Goal: Task Accomplishment & Management: Use online tool/utility

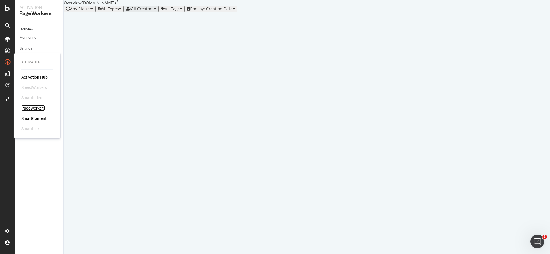
click at [28, 106] on div "PageWorkers" at bounding box center [33, 108] width 24 height 6
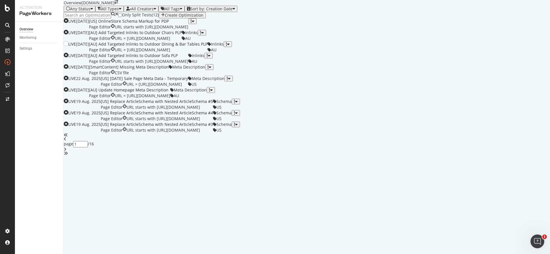
scroll to position [45, 0]
click at [188, 82] on div "[US] Labor Day Sale Page Meta Data - Temporary" at bounding box center [144, 79] width 87 height 6
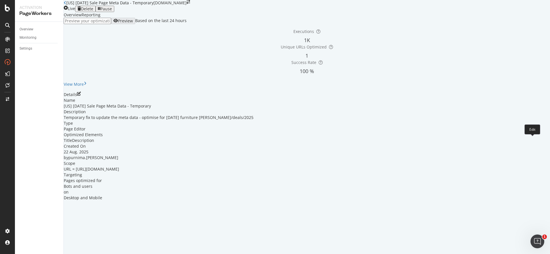
click at [81, 96] on icon "pen-to-square" at bounding box center [79, 94] width 4 height 4
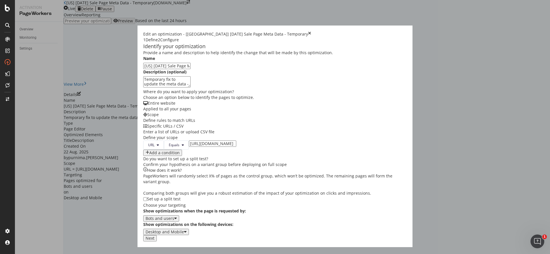
click at [202, 147] on input "https://www.castlery.com/us/sale/labor-day-sale" at bounding box center [212, 144] width 47 height 6
drag, startPoint x: 171, startPoint y: 195, endPoint x: 233, endPoint y: 197, distance: 62.0
click at [233, 156] on div "URL Equals https://www.castlery.com/us/sale/labor-day-sale Add a condition" at bounding box center [275, 149] width 264 height 16
click at [323, 189] on div "Provide a name and description to help identify the change that will be made by…" at bounding box center [275, 142] width 264 height 185
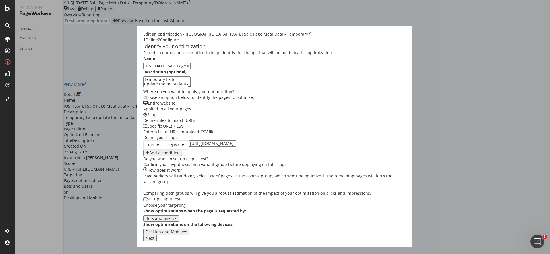
scroll to position [0, 0]
click at [154, 241] on div "Next" at bounding box center [150, 238] width 9 height 5
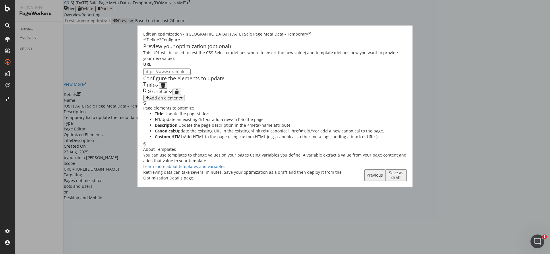
click at [159, 89] on div "modal" at bounding box center [157, 85] width 4 height 6
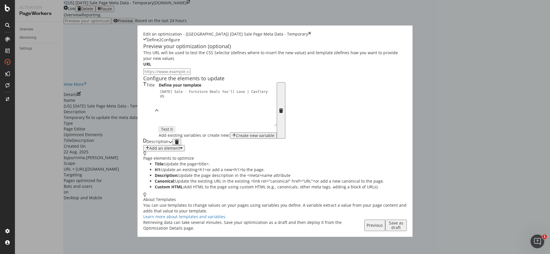
click at [173, 144] on icon "modal" at bounding box center [170, 142] width 4 height 4
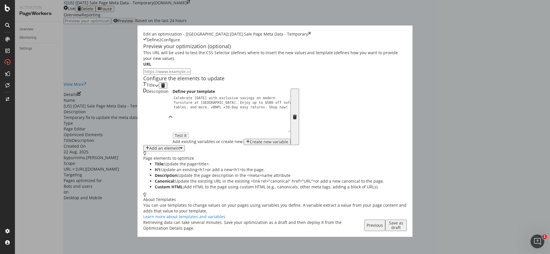
click at [404, 230] on div "Save as draft" at bounding box center [396, 225] width 17 height 9
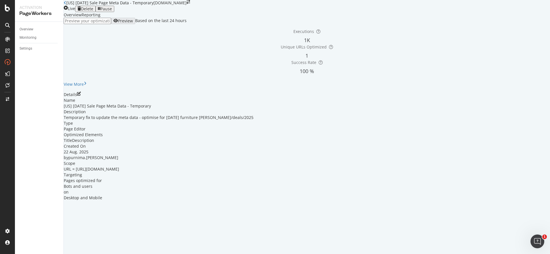
click at [3, 254] on icon "close toast" at bounding box center [1, 257] width 3 height 6
click at [71, 6] on div "[US] Labor Day Sale Page Meta Data - Temporary" at bounding box center [109, 3] width 90 height 6
click at [66, 5] on icon at bounding box center [65, 3] width 3 height 4
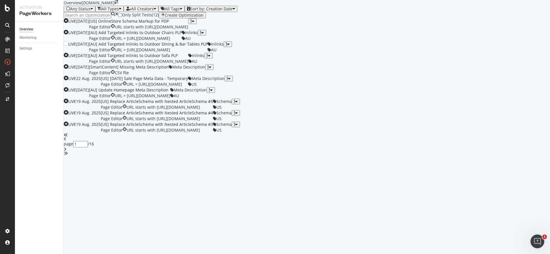
scroll to position [181, 0]
click at [66, 152] on icon "angle-right" at bounding box center [65, 150] width 3 height 4
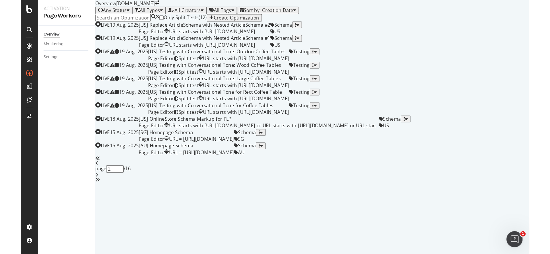
scroll to position [0, 0]
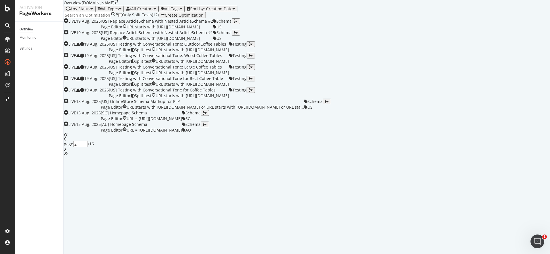
click at [340, 12] on div "Any Status All Types All Creators All Tags Sort by: Creation Date" at bounding box center [307, 9] width 486 height 6
click at [280, 141] on div "angle-left" at bounding box center [307, 139] width 486 height 4
type input "1"
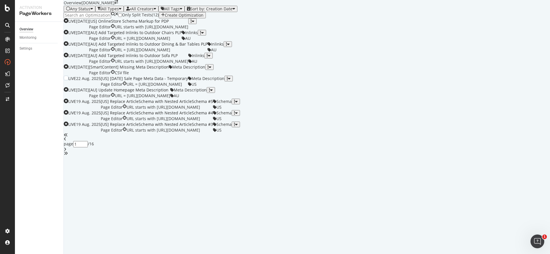
click at [188, 76] on div "[US] Labor Day Sale Page Meta Data - Temporary" at bounding box center [144, 79] width 87 height 6
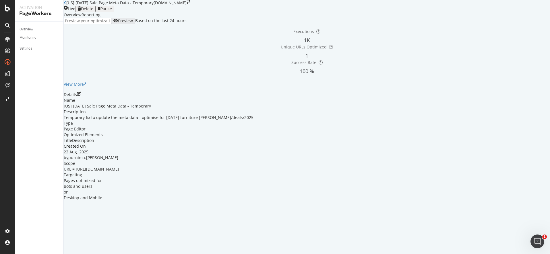
click at [531, 98] on div "Details" at bounding box center [307, 95] width 486 height 6
click at [81, 96] on icon "pen-to-square" at bounding box center [79, 94] width 4 height 4
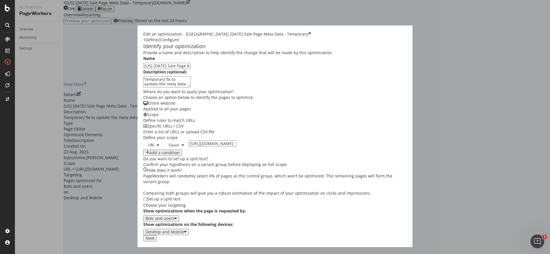
click at [154, 241] on div "Next" at bounding box center [150, 238] width 9 height 5
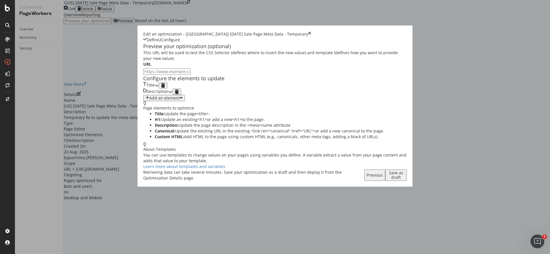
click at [159, 88] on icon "modal" at bounding box center [157, 86] width 4 height 4
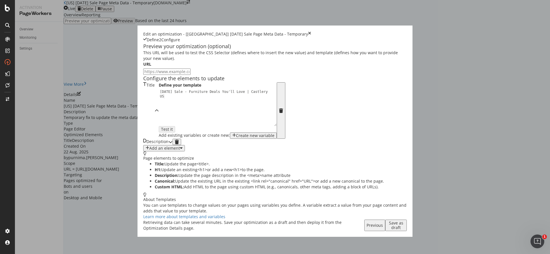
click at [159, 141] on div "Labor Day Sale - Furniture Deals You'll Love | Castlery US" at bounding box center [219, 117] width 121 height 55
drag, startPoint x: 116, startPoint y: 140, endPoint x: 108, endPoint y: 134, distance: 9.9
click at [159, 134] on div "Define your template 1 Labor Day Sale - Furniture Deals You'll Love | Castlery …" at bounding box center [218, 110] width 118 height 57
paste textarea "ur Day Furniture Sale 2025 | Save Big on Sofas, Beds & More"
drag, startPoint x: 178, startPoint y: 135, endPoint x: 183, endPoint y: 134, distance: 5.6
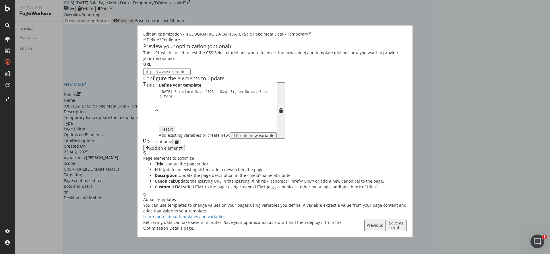
click at [178, 135] on div "Labour Day Furniture Sale 2025 | Save Big on Sofas, Beds & More" at bounding box center [219, 117] width 121 height 55
type textarea "Labour Day Furniture Sale 2025 - Save Big on Sofas, Beds & More"
click at [168, 145] on div "Description" at bounding box center [155, 142] width 25 height 6
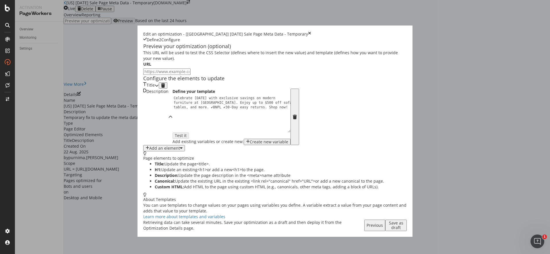
click at [404, 230] on div "Save as draft" at bounding box center [396, 225] width 17 height 9
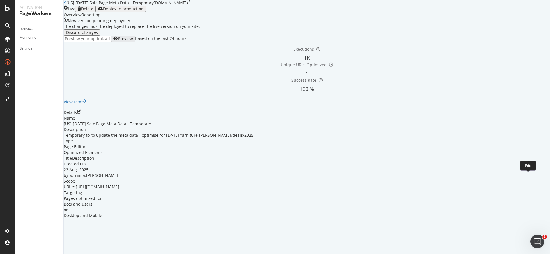
click at [81, 114] on icon "pen-to-square" at bounding box center [79, 112] width 4 height 4
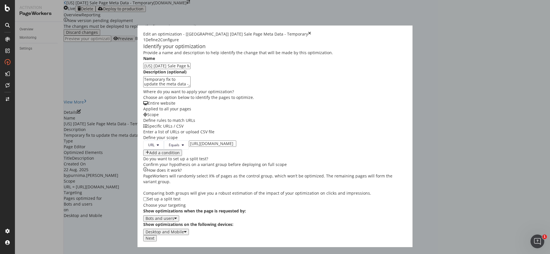
click at [154, 241] on div "Next" at bounding box center [150, 238] width 9 height 5
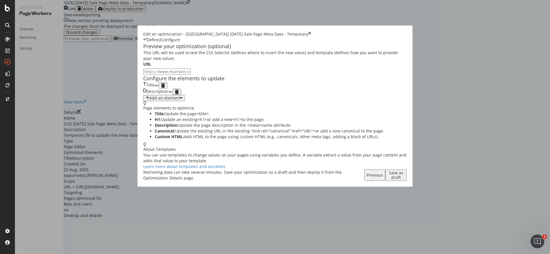
click at [146, 100] on div "Add an element" at bounding box center [164, 98] width 37 height 5
click at [127, 171] on div "Custom HTML" at bounding box center [116, 168] width 23 height 5
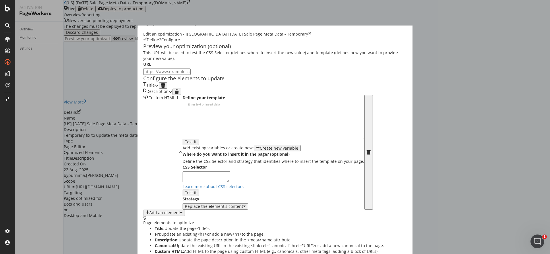
click at [183, 148] on div "modal" at bounding box center [274, 124] width 182 height 45
click at [183, 183] on textarea "modal" at bounding box center [206, 177] width 47 height 11
paste textarea "MuiContainer-root MuiContainer-maxWidthXl J7auJD__content css-1olbibf"
click at [183, 183] on textarea "MuiContainer-root MuiContainer-maxWidthXl J7auJD__content css-1olbibf" at bounding box center [206, 177] width 47 height 11
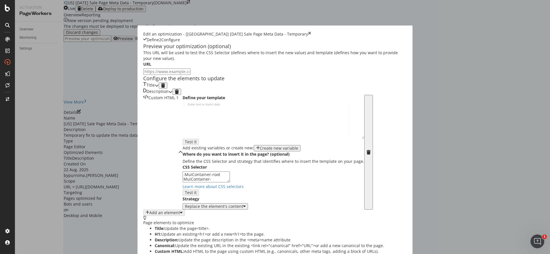
type textarea ".MuiContainer-root MuiContainer-maxWidthXl J7auJD__content css-1olbibf"
click at [185, 102] on div "Enter text or insert data" at bounding box center [203, 104] width 37 height 4
click at [185, 209] on div "Replace the element's content" at bounding box center [214, 206] width 58 height 5
click at [146, 203] on div "After the element" at bounding box center [138, 205] width 57 height 5
click at [183, 102] on div "modal" at bounding box center [274, 124] width 182 height 45
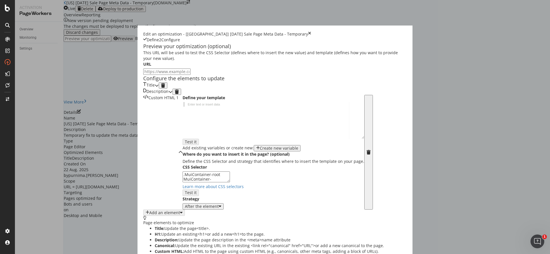
click at [183, 102] on div "modal" at bounding box center [274, 124] width 182 height 45
paste textarea "</section>"
type textarea "</section>"
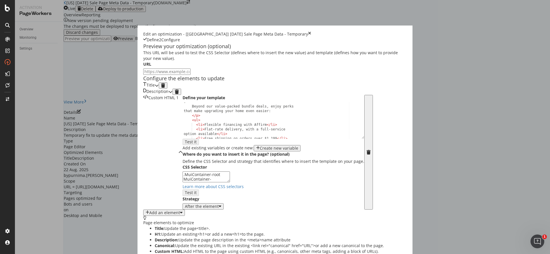
scroll to position [0, 0]
click at [143, 73] on input "modal" at bounding box center [166, 72] width 47 height 6
paste input "https://www.castlery.com/us/sale/labor-day-sale"
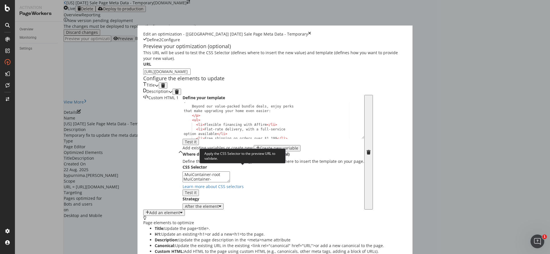
type input "https://www.castlery.com/us/sale/labor-day-sale"
click at [199, 190] on button "Test it" at bounding box center [191, 193] width 16 height 6
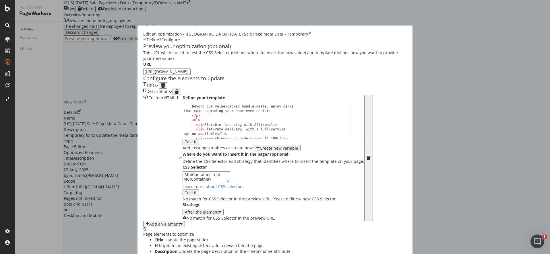
drag, startPoint x: 126, startPoint y: 171, endPoint x: 110, endPoint y: 163, distance: 18.0
click at [183, 172] on textarea ".MuiContainer-root MuiContainer-maxWidthXl J7auJD__content css-1olbibf" at bounding box center [206, 177] width 47 height 11
paste textarea "P3sqFQ"
click at [199, 202] on label "Strategy" at bounding box center [191, 205] width 17 height 6
click at [199, 172] on textarea ". P3sqFQ" at bounding box center [206, 177] width 47 height 11
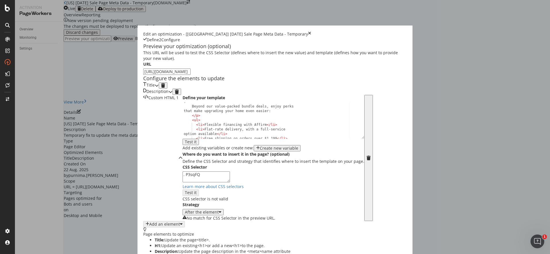
click at [183, 175] on textarea ". P3sqFQ" at bounding box center [206, 177] width 47 height 11
click at [183, 172] on textarea ". P3sqFQ" at bounding box center [206, 177] width 47 height 11
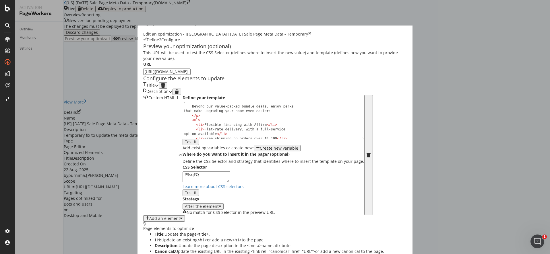
type textarea ".P3sqFQ"
click at [183, 196] on label "Strategy" at bounding box center [191, 199] width 17 height 6
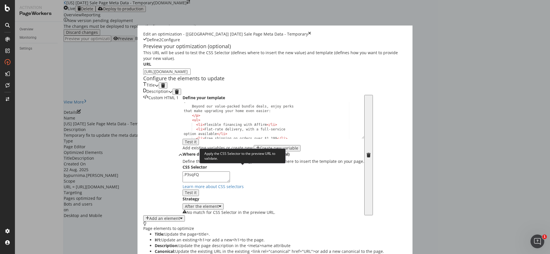
click at [199, 190] on button "Test it" at bounding box center [191, 193] width 16 height 6
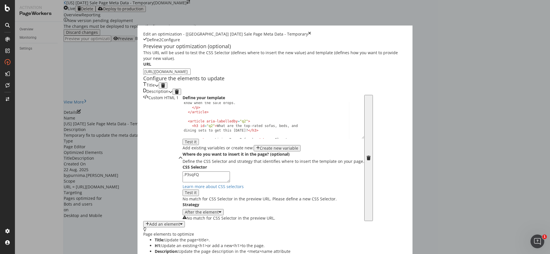
scroll to position [0, 0]
click at [183, 152] on div "< section aria-labelledby = "labour-day-faqs" > < h2 id = "labour-day-faqs" > F…" at bounding box center [271, 127] width 177 height 50
type textarea "<h2 id="labour-day-faqs">FAQs About Our Labour Day Furniture Sale</h2>"
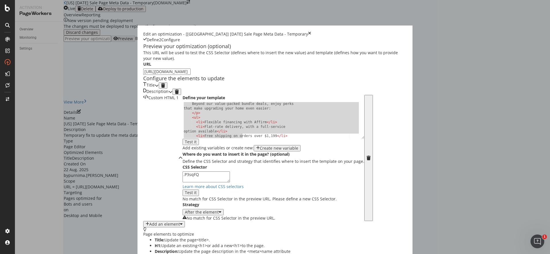
scroll to position [299, 0]
drag, startPoint x: 112, startPoint y: 153, endPoint x: 170, endPoint y: 203, distance: 76.2
click at [183, 203] on div "Define your template < li > Flat-rate delivery, with a full-service option avai…" at bounding box center [274, 158] width 182 height 126
type textarea "</article> </section>"
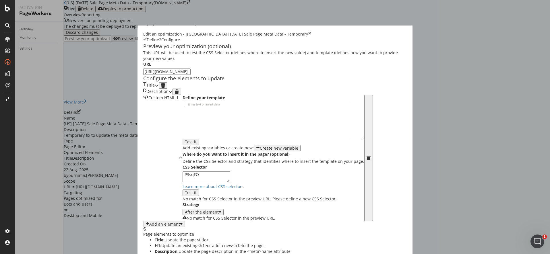
type textarea "{"
click at [367, 156] on icon "modal" at bounding box center [369, 158] width 4 height 5
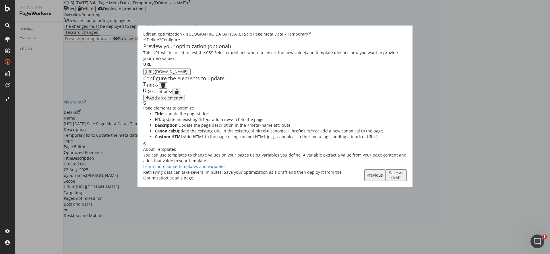
scroll to position [0, 0]
click at [404, 180] on div "Save as draft" at bounding box center [396, 175] width 17 height 9
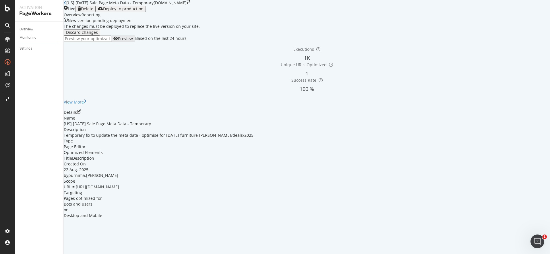
click at [3, 254] on icon "close toast" at bounding box center [1, 257] width 3 height 6
click at [144, 11] on div "Deploy to production" at bounding box center [123, 9] width 40 height 5
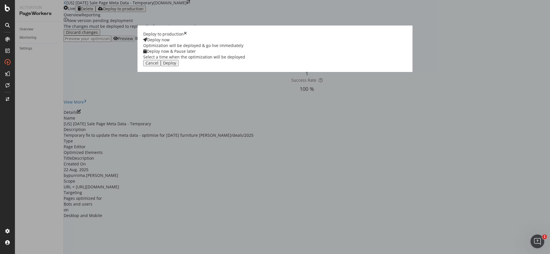
click at [176, 65] on div "Deploy" at bounding box center [169, 63] width 13 height 5
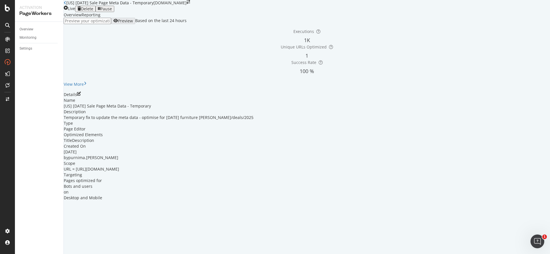
click at [100, 18] on div "Reporting" at bounding box center [91, 15] width 19 height 6
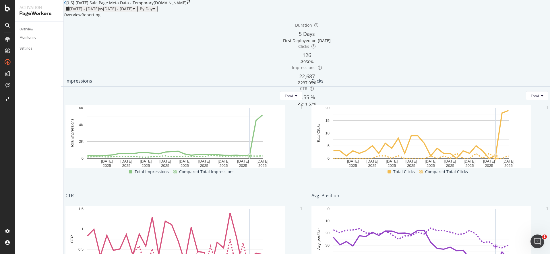
click at [80, 18] on div "Overview" at bounding box center [73, 15] width 18 height 6
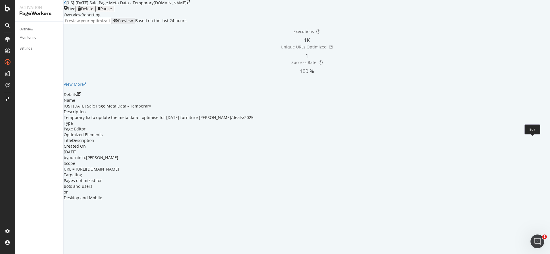
click at [81, 96] on icon "pen-to-square" at bounding box center [79, 94] width 4 height 4
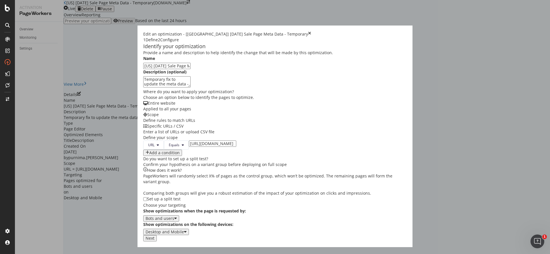
scroll to position [1, 0]
click at [191, 87] on textarea "Temporary fix to update the meta data - optimise for labor day furniture sal/de…" at bounding box center [166, 81] width 47 height 11
type textarea "Temporary fix to update the meta data - optimise for labor day furniture sale/d…"
click at [154, 241] on div "Next" at bounding box center [150, 238] width 9 height 5
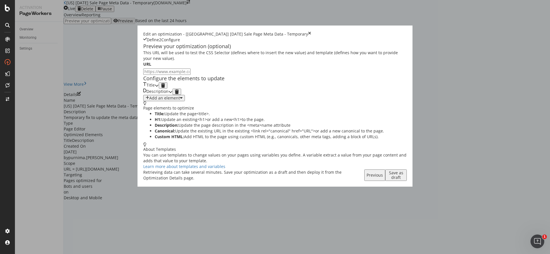
click at [173, 94] on icon "modal" at bounding box center [170, 92] width 4 height 4
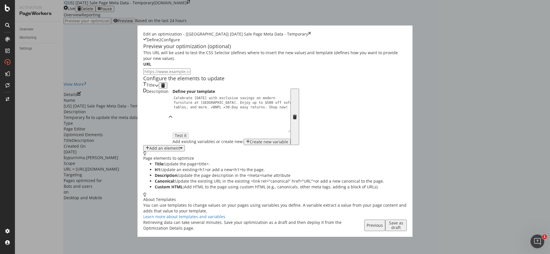
click at [173, 129] on div "modal" at bounding box center [170, 117] width 4 height 57
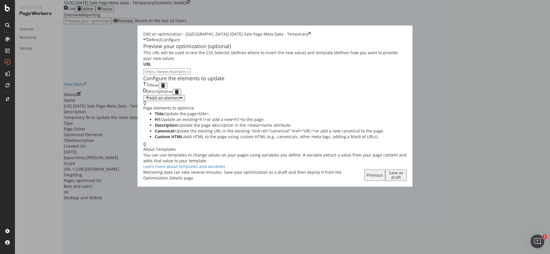
click at [146, 100] on div "Add an element" at bounding box center [164, 98] width 37 height 5
click at [128, 171] on div "Custom HTML" at bounding box center [116, 168] width 23 height 5
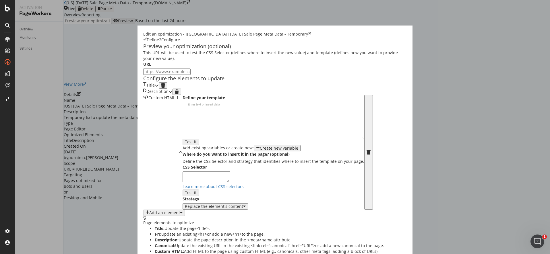
click at [183, 148] on div "modal" at bounding box center [274, 124] width 182 height 45
click at [260, 151] on div "Create new variable" at bounding box center [279, 148] width 38 height 5
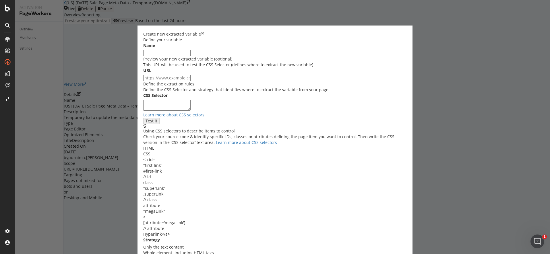
scroll to position [9, 0]
click at [204, 31] on icon "times" at bounding box center [202, 34] width 3 height 6
